Goal: Use online tool/utility: Utilize a website feature to perform a specific function

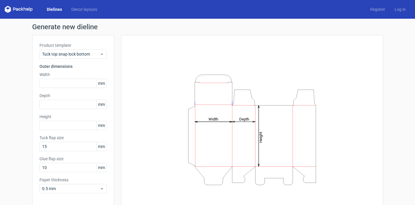
scroll to position [10, 0]
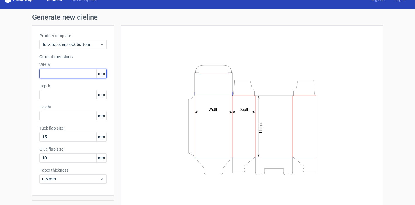
click at [68, 73] on input "text" at bounding box center [72, 73] width 67 height 9
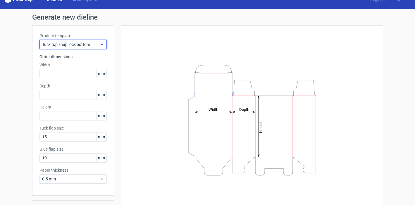
click at [63, 44] on span "Tuck top snap lock bottom" at bounding box center [71, 45] width 58 height 6
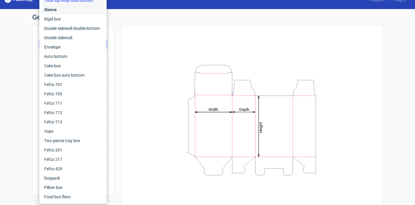
click at [72, 8] on div "Sleeve" at bounding box center [73, 9] width 63 height 9
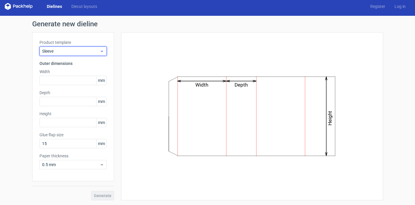
click at [74, 51] on span "Sleeve" at bounding box center [71, 51] width 58 height 6
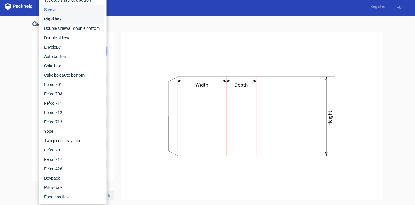
click at [59, 19] on div "Rigid box" at bounding box center [73, 18] width 63 height 9
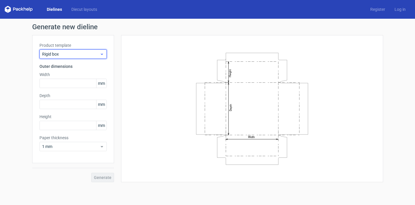
click at [82, 54] on span "Rigid box" at bounding box center [71, 54] width 58 height 6
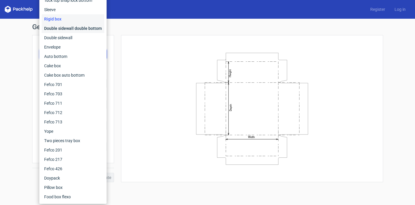
click at [67, 30] on div "Double sidewall double bottom" at bounding box center [73, 28] width 63 height 9
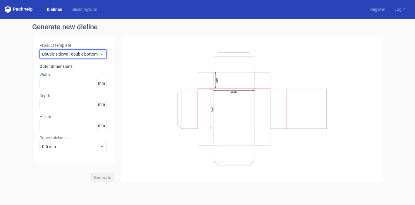
click at [78, 56] on span "Double sidewall double bottom" at bounding box center [71, 54] width 58 height 6
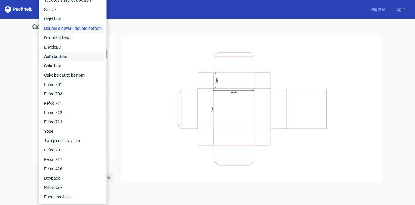
click at [71, 56] on div "Auto bottom" at bounding box center [73, 56] width 63 height 9
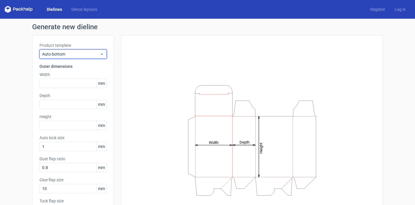
click at [71, 55] on span "Auto bottom" at bounding box center [71, 54] width 58 height 6
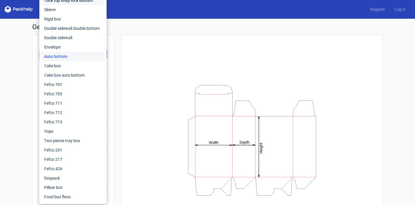
click at [65, 2] on div "Tuck top snap lock bottom" at bounding box center [73, 0] width 63 height 9
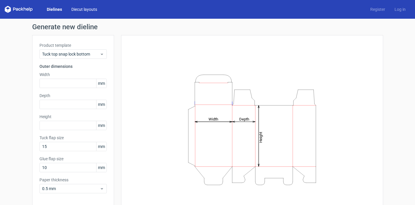
click at [82, 9] on link "Diecut layouts" at bounding box center [84, 9] width 35 height 6
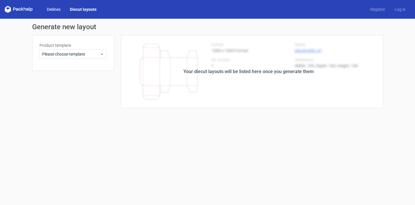
click at [59, 10] on link "Dielines" at bounding box center [53, 9] width 23 height 6
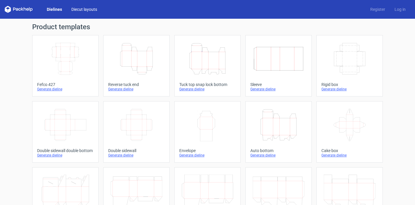
click at [79, 11] on link "Diecut layouts" at bounding box center [84, 9] width 35 height 6
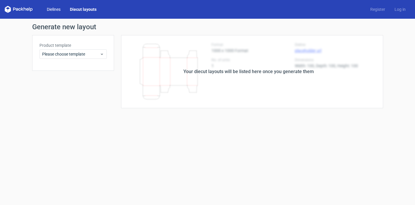
click at [57, 11] on link "Dielines" at bounding box center [53, 9] width 23 height 6
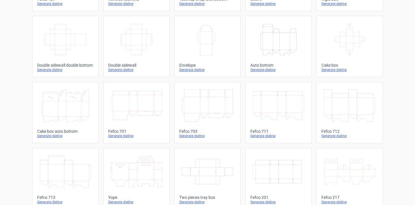
scroll to position [88, 0]
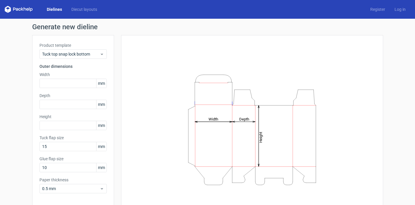
scroll to position [1, 0]
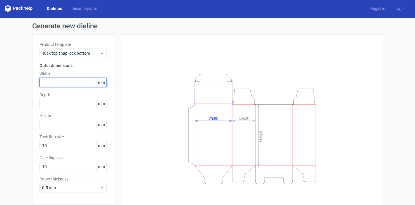
click at [60, 83] on input "text" at bounding box center [72, 82] width 67 height 9
type input "70"
type input "22"
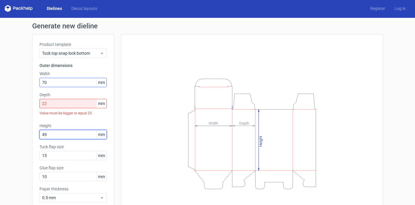
type input "49"
drag, startPoint x: 49, startPoint y: 104, endPoint x: 41, endPoint y: 104, distance: 8.5
click at [41, 104] on input "22" at bounding box center [72, 103] width 67 height 9
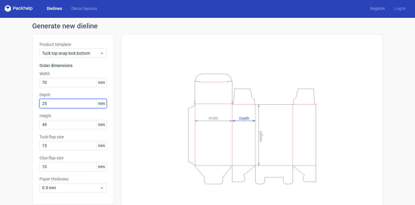
type input "25"
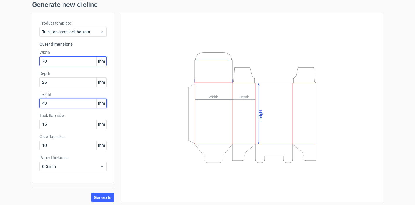
scroll to position [23, 0]
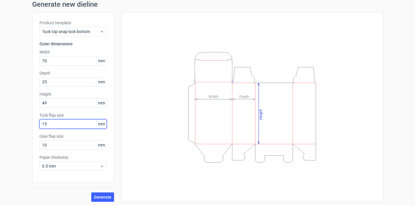
click at [55, 124] on input "15" at bounding box center [72, 123] width 67 height 9
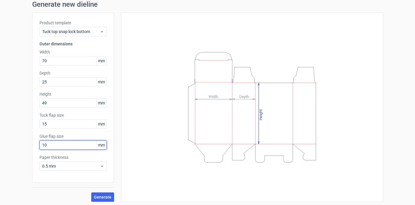
click at [60, 147] on input "10" at bounding box center [72, 144] width 67 height 9
